Goal: Information Seeking & Learning: Learn about a topic

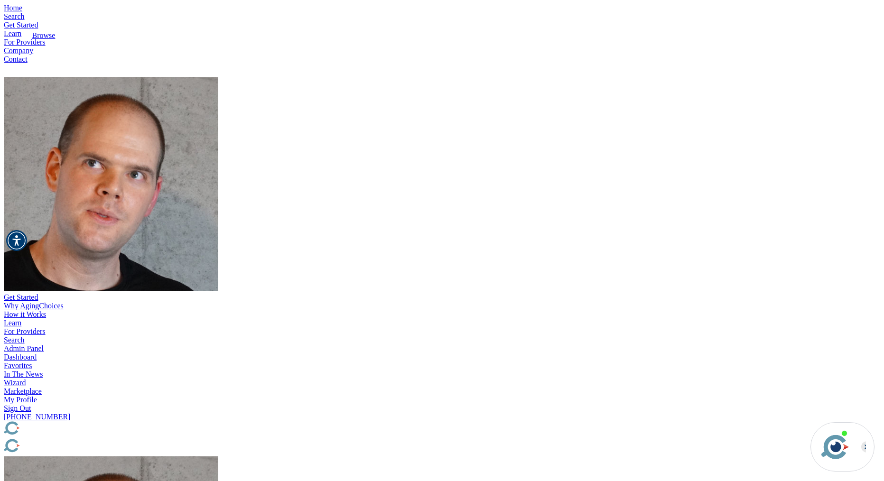
click at [25, 20] on link "Search" at bounding box center [14, 16] width 21 height 8
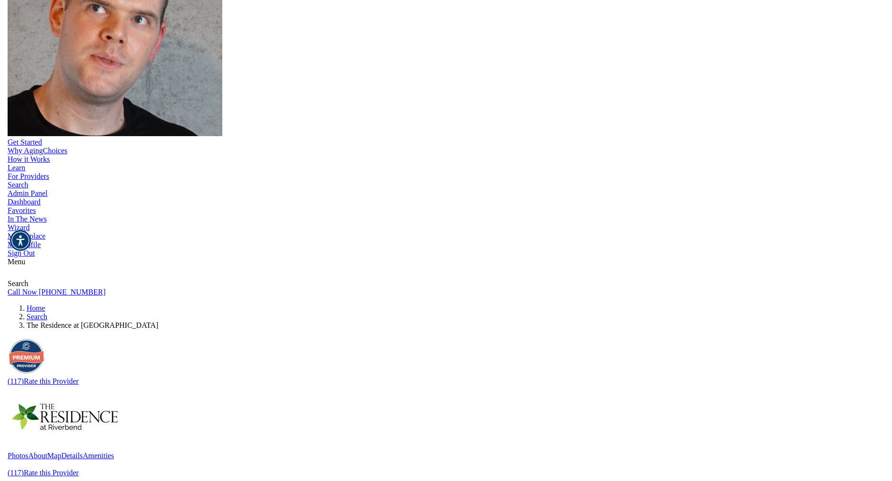
scroll to position [526, 0]
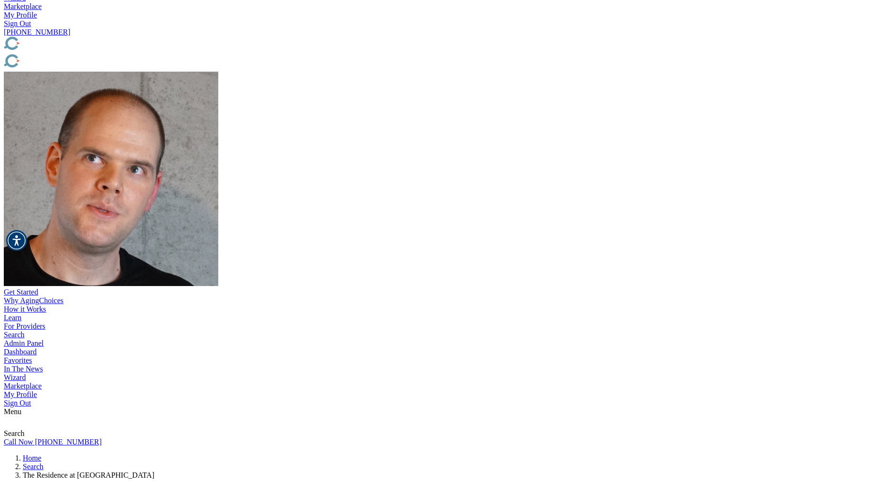
scroll to position [391, 0]
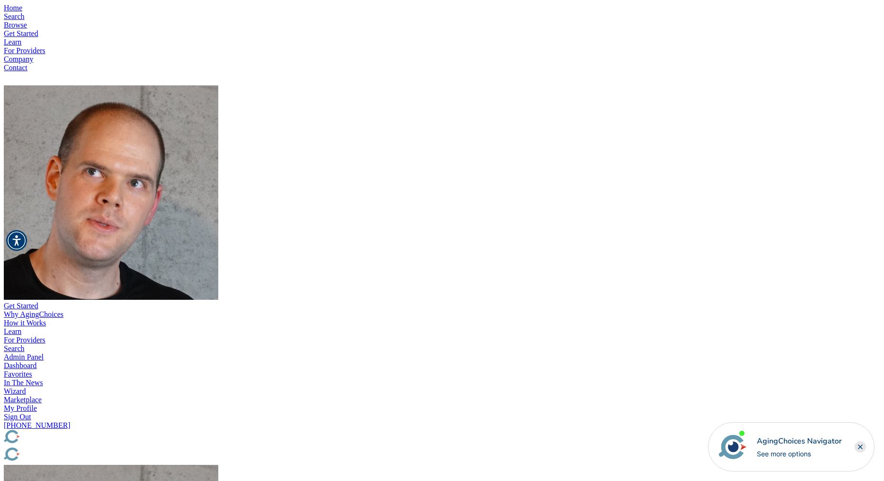
drag, startPoint x: 654, startPoint y: 290, endPoint x: 661, endPoint y: 280, distance: 12.2
